Goal: Transaction & Acquisition: Purchase product/service

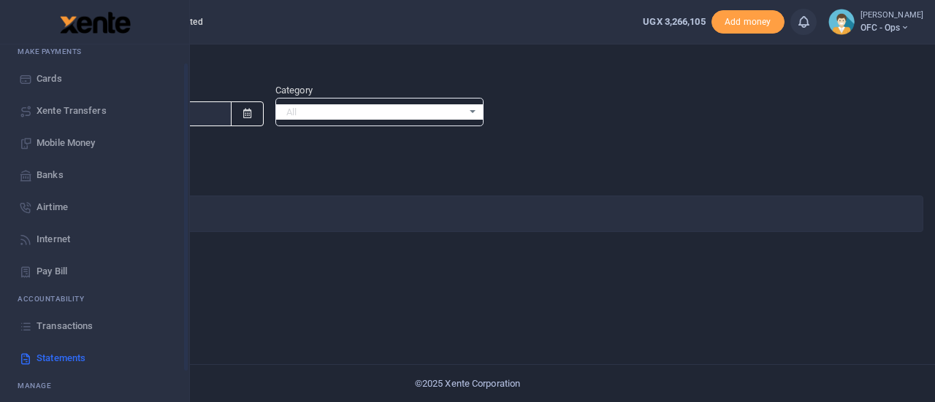
scroll to position [118, 0]
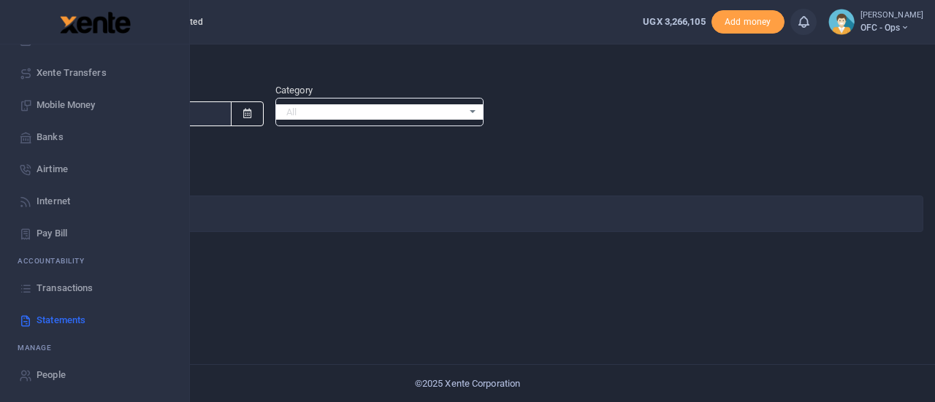
click at [58, 316] on span "Statements" at bounding box center [61, 320] width 49 height 15
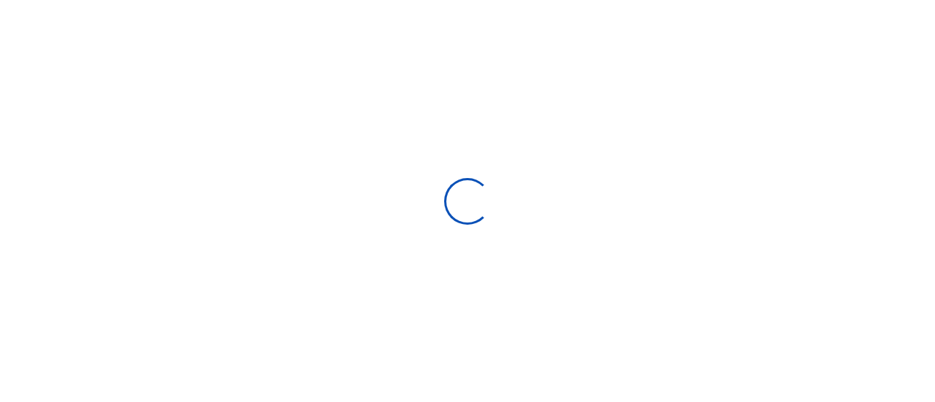
select select "ALL"
type input "07/24/2025 - 08/22/2025"
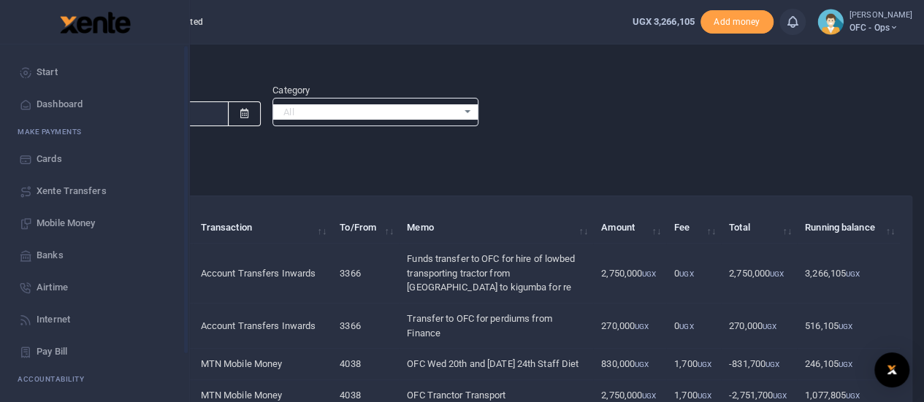
click at [43, 72] on span "Start" at bounding box center [47, 72] width 21 height 15
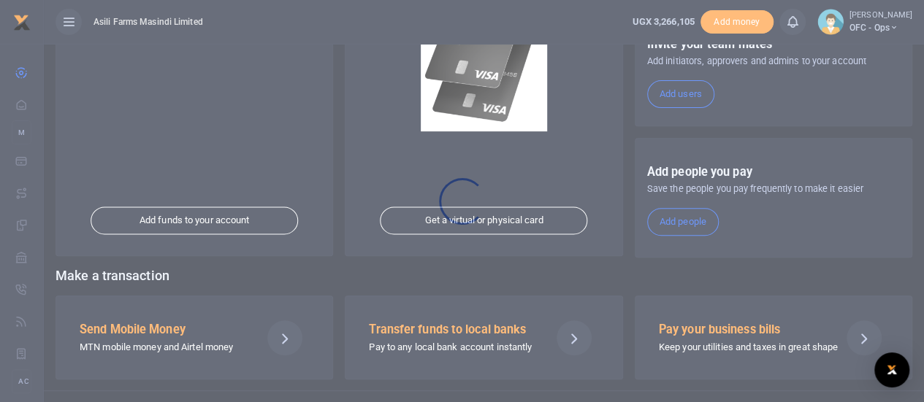
scroll to position [253, 0]
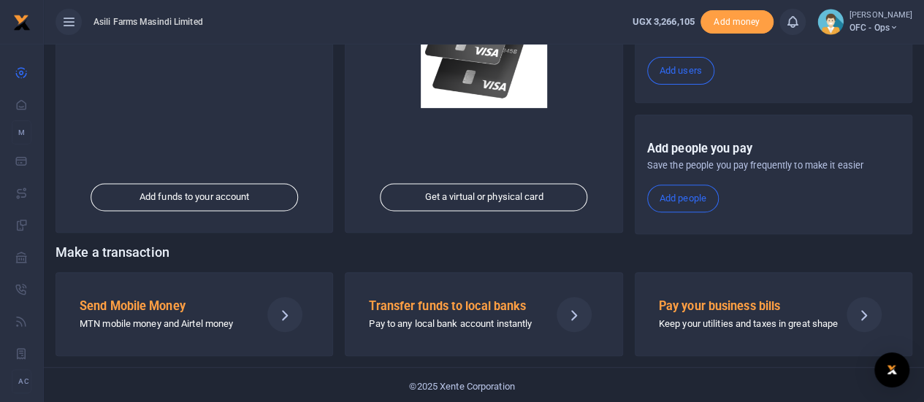
click at [152, 317] on p "MTN mobile money and Airtel money" at bounding box center [164, 324] width 169 height 15
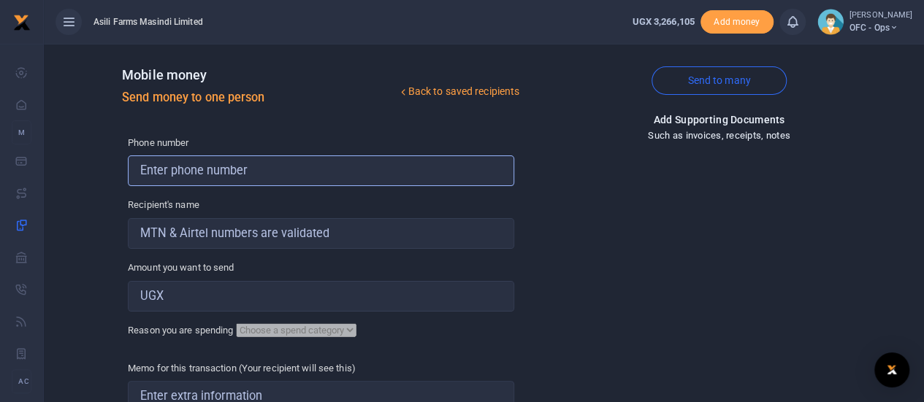
click at [178, 177] on input "text" at bounding box center [321, 171] width 386 height 31
type input "7"
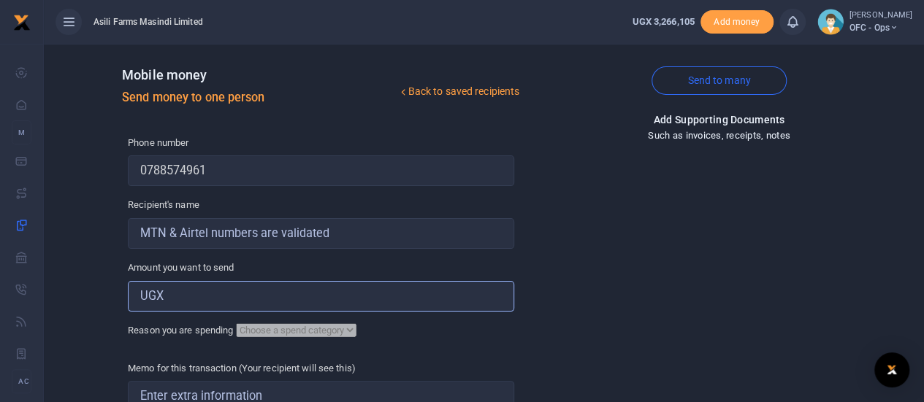
click at [171, 305] on input "Amount you want to send" at bounding box center [321, 296] width 386 height 31
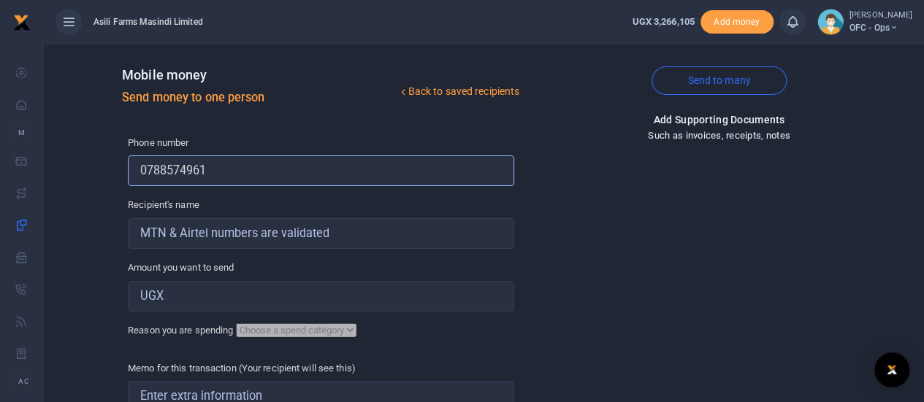
drag, startPoint x: 150, startPoint y: 169, endPoint x: 150, endPoint y: 242, distance: 72.3
click at [150, 196] on div "Phone number 0788574961 Phone is required. Recipient's name Name is required. A…" at bounding box center [321, 352] width 398 height 432
type input "788574961"
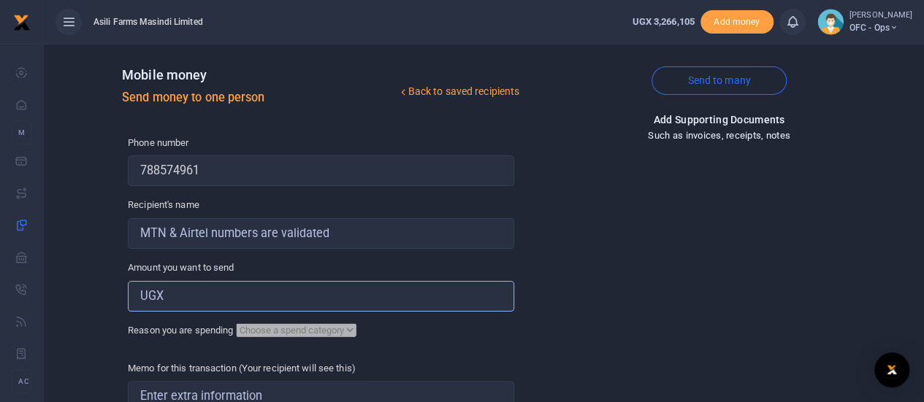
click at [183, 301] on input "Amount you want to send" at bounding box center [321, 296] width 386 height 31
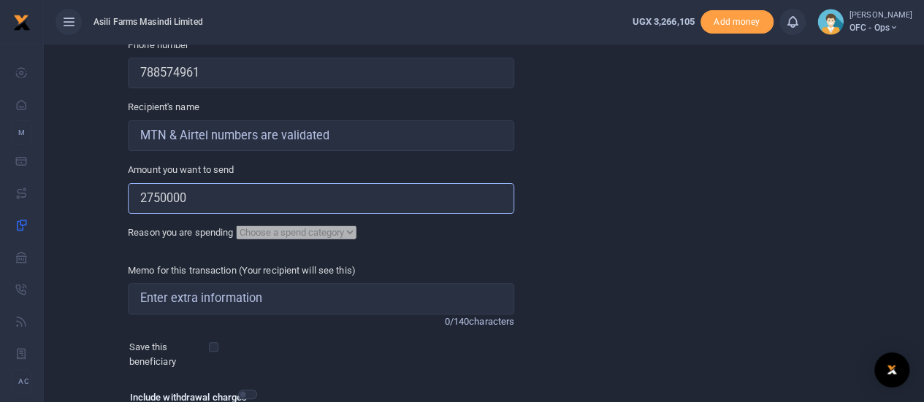
scroll to position [214, 0]
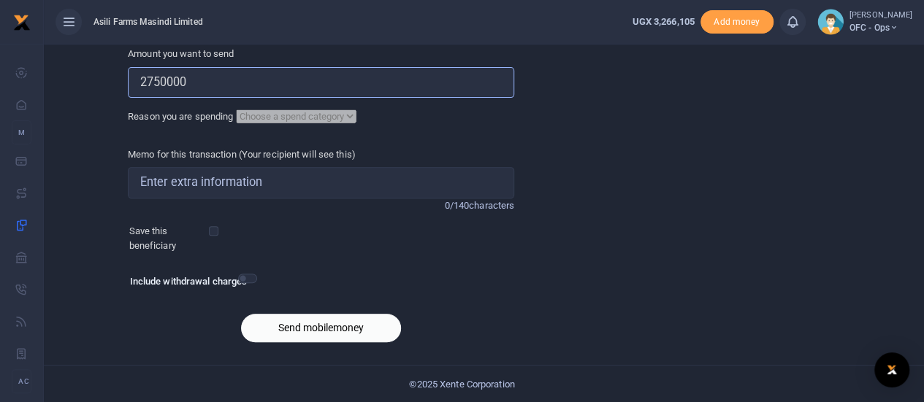
type input "2750000"
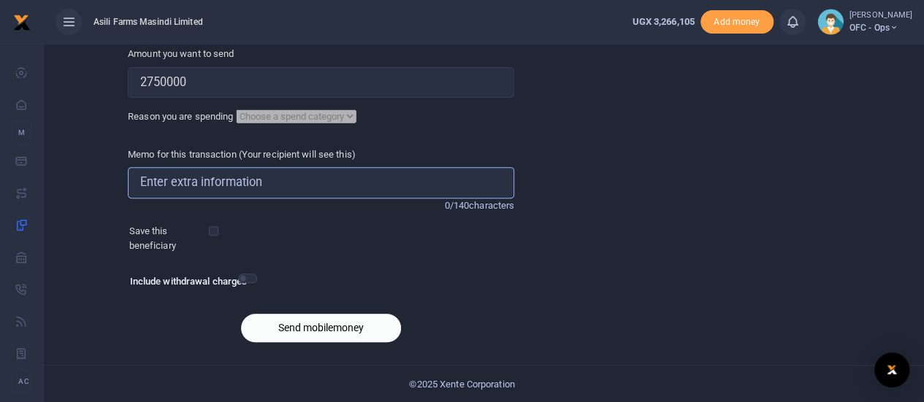
click at [188, 186] on input "Memo for this transaction (Your recipient will see this)" at bounding box center [321, 182] width 386 height 31
type input "OFC Tranctor Transport"
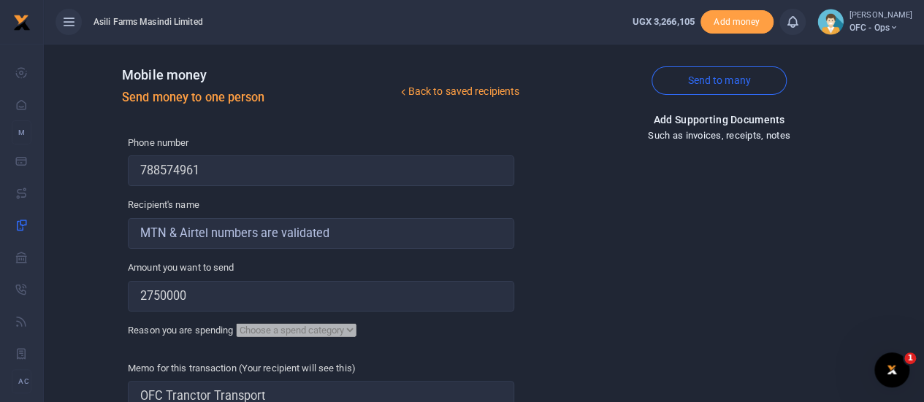
click at [690, 199] on div "Add supporting Documents Such as invoices, receipts, notes" at bounding box center [719, 340] width 398 height 457
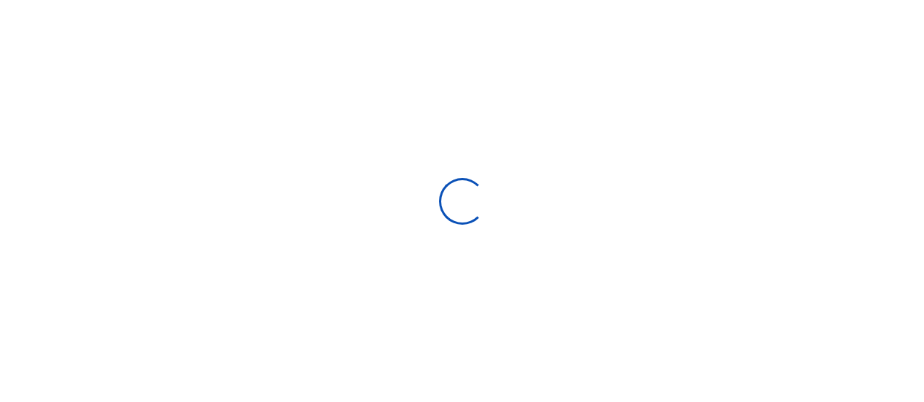
scroll to position [3110, 0]
select select "Loading bundles"
select select
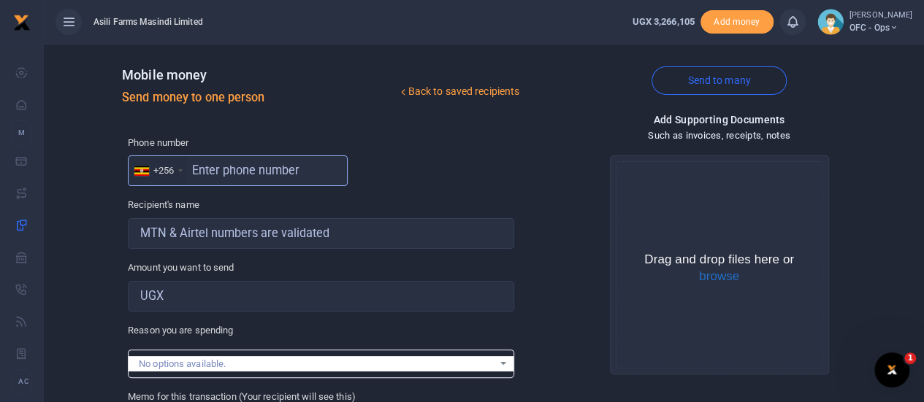
click at [229, 172] on input "text" at bounding box center [238, 171] width 220 height 31
type input "788574961"
type input "Walter Okello"
type input "788574961"
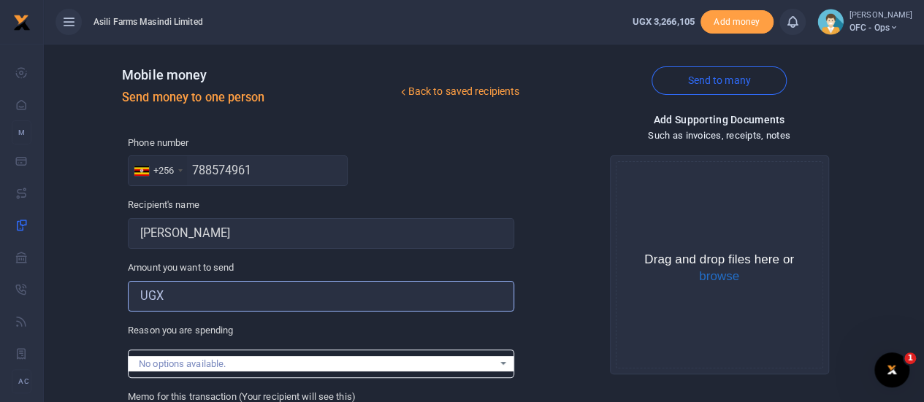
click at [191, 301] on input "Amount you want to send" at bounding box center [321, 296] width 386 height 31
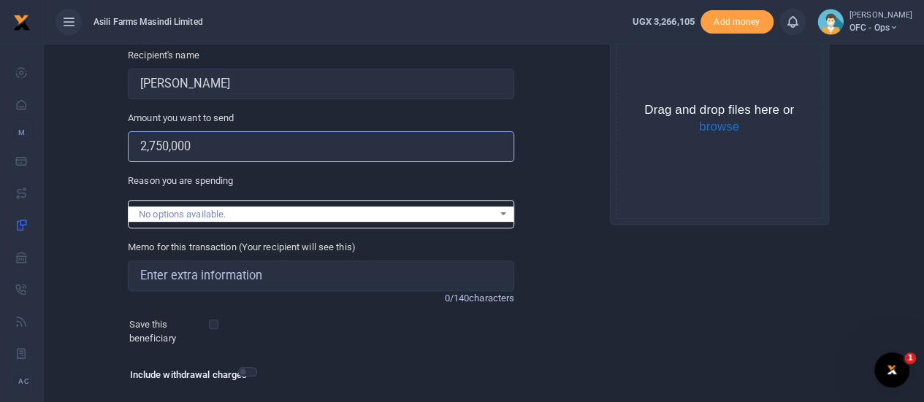
scroll to position [219, 0]
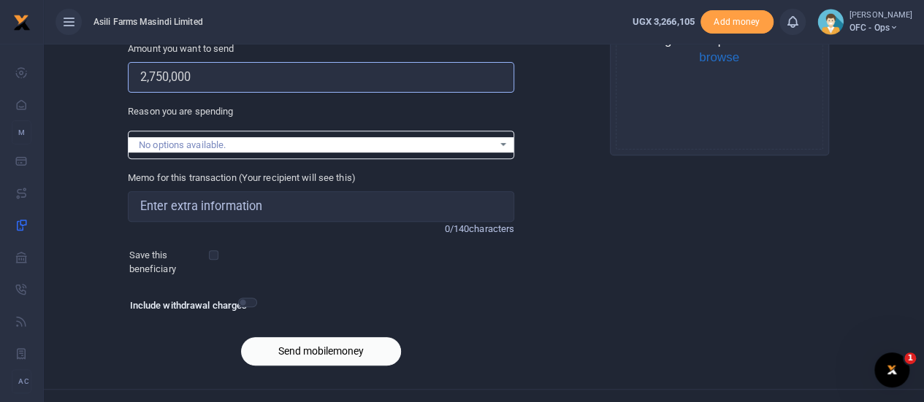
type input "2,750,000"
click at [224, 205] on input "Memo for this transaction (Your recipient will see this)" at bounding box center [321, 206] width 386 height 31
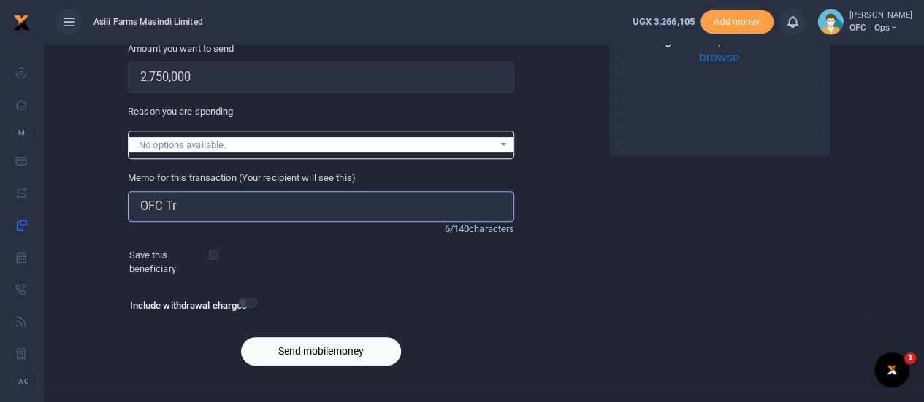
type input "OFC Tranctor Transport"
click at [706, 61] on button "browse" at bounding box center [719, 57] width 40 height 13
click at [323, 354] on button "Send mobilemoney" at bounding box center [321, 351] width 160 height 28
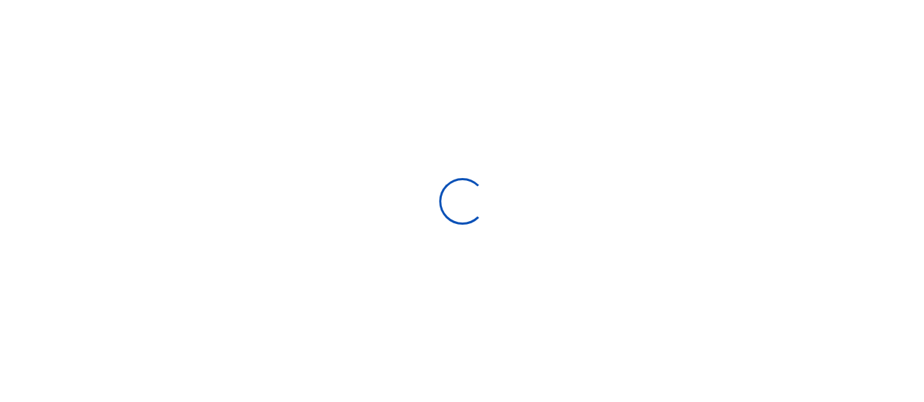
select select
